Goal: Complete application form

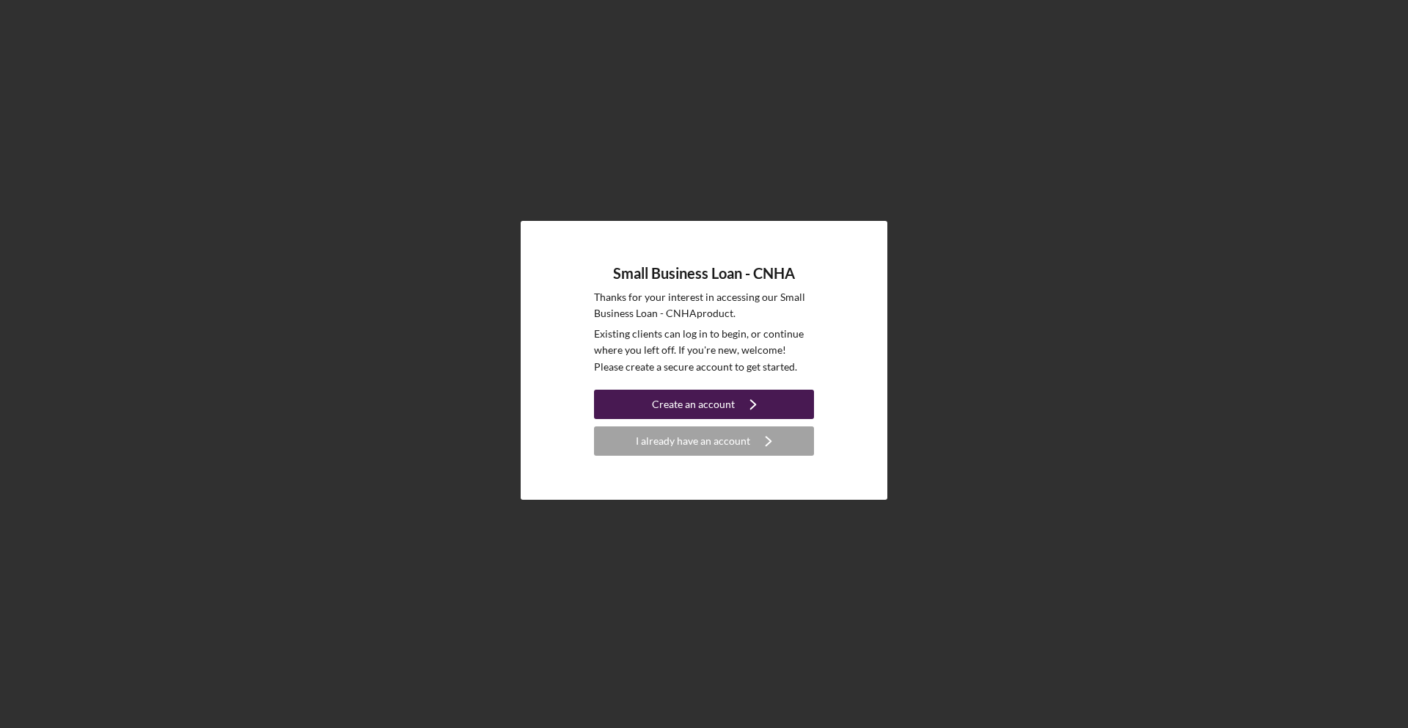
click at [739, 404] on icon "Icon/Navigate" at bounding box center [753, 404] width 37 height 37
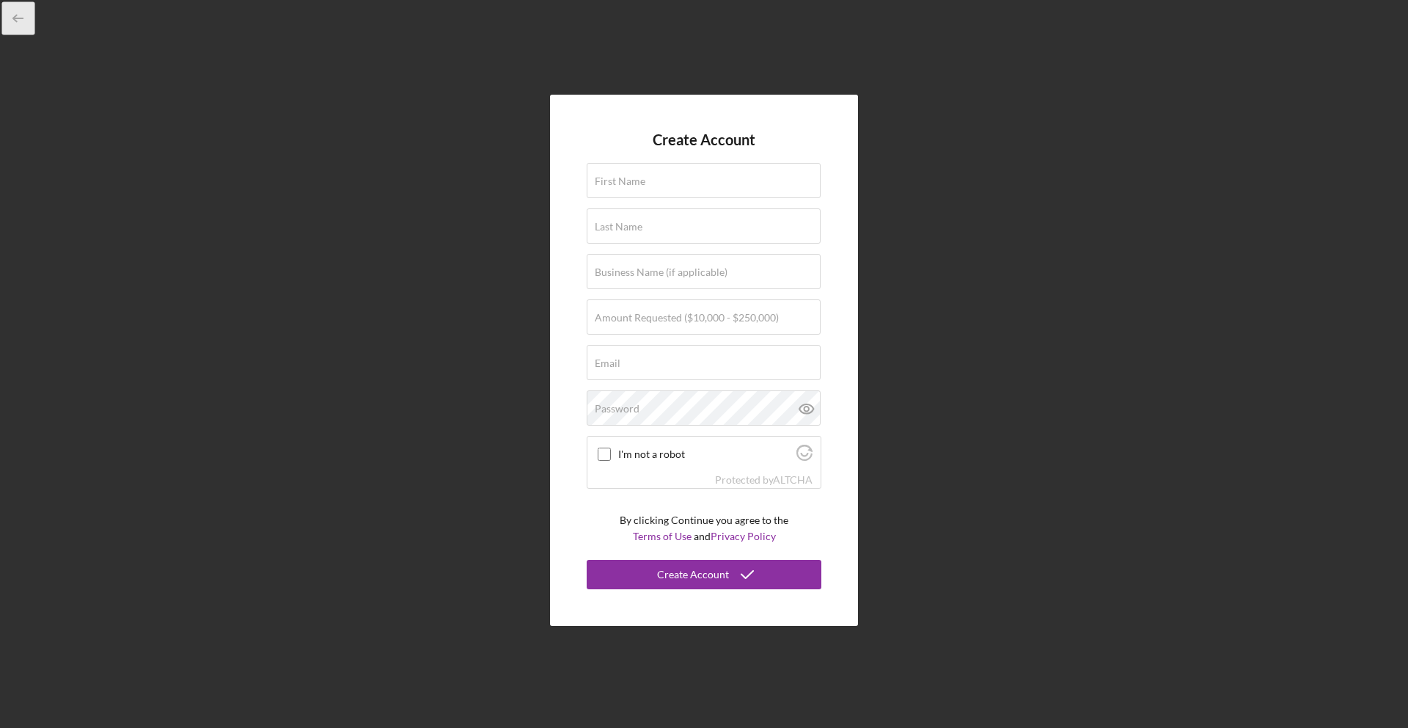
click at [12, 16] on icon "button" at bounding box center [18, 18] width 33 height 33
click at [18, 19] on icon "button" at bounding box center [18, 18] width 33 height 33
